Goal: Information Seeking & Learning: Learn about a topic

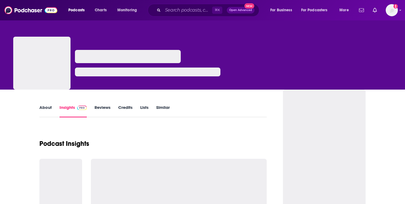
click at [162, 11] on div "⌘ K Open Advanced New" at bounding box center [204, 10] width 112 height 13
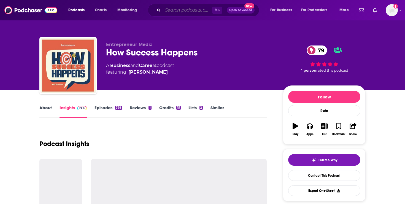
click at [167, 10] on input "Search podcasts, credits, & more..." at bounding box center [187, 10] width 49 height 9
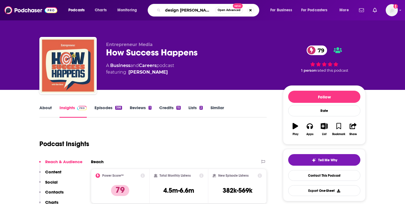
type input "design better"
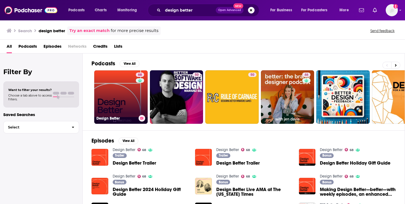
click at [121, 96] on link "68 Design Better" at bounding box center [120, 96] width 53 height 53
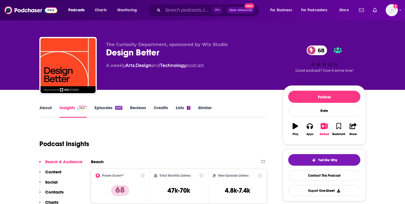
click at [113, 113] on link "Episodes 240" at bounding box center [108, 111] width 28 height 13
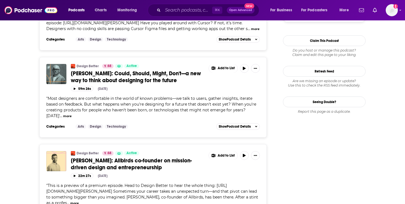
scroll to position [589, 0]
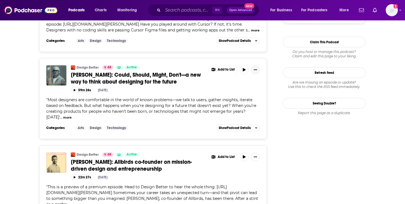
click at [254, 68] on icon "Show More Button" at bounding box center [255, 69] width 3 height 3
